Goal: Information Seeking & Learning: Learn about a topic

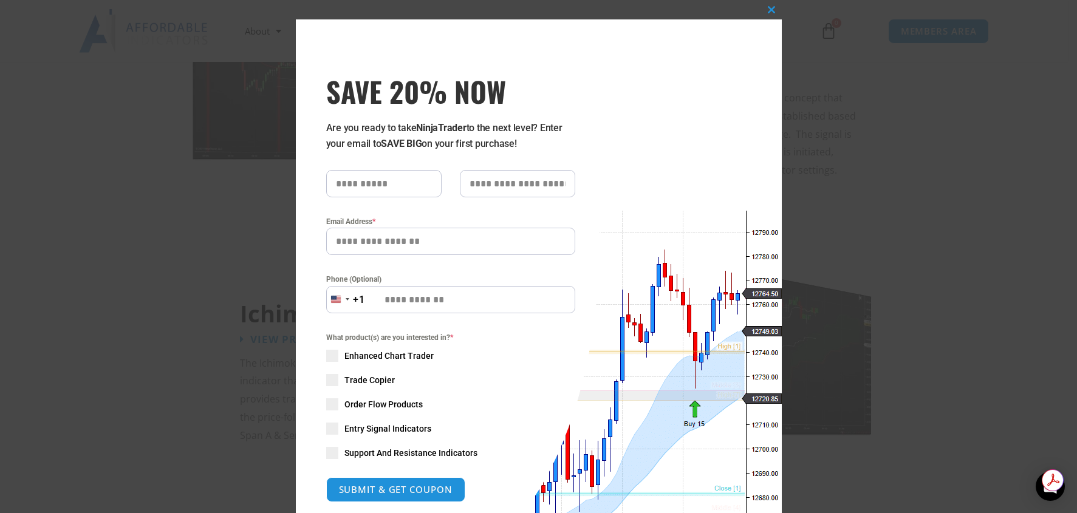
click at [833, 100] on div "Close this module SAVE 20% NOW Are you ready to take NinjaTrader to the next le…" at bounding box center [538, 256] width 1077 height 513
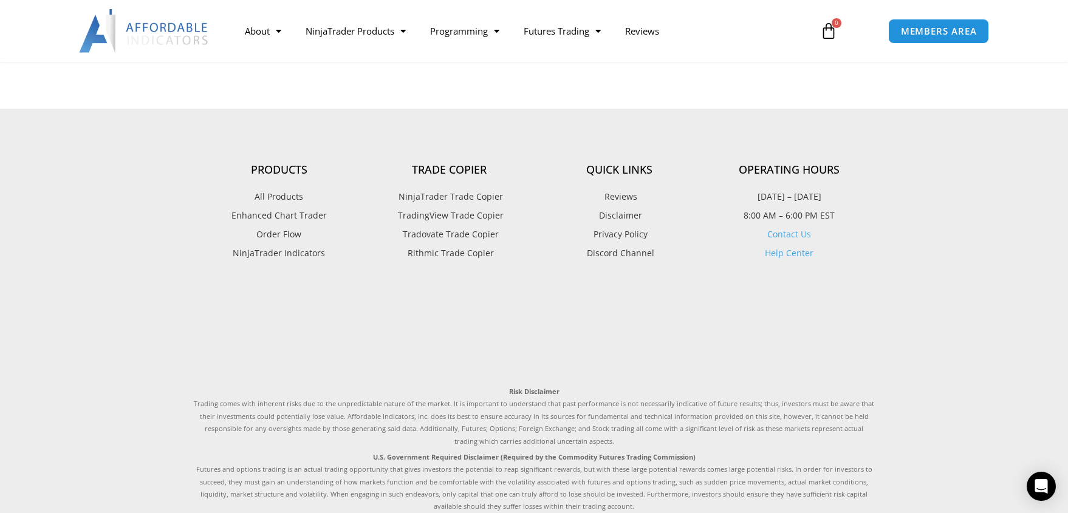
scroll to position [3160, 0]
